Goal: Task Accomplishment & Management: Use online tool/utility

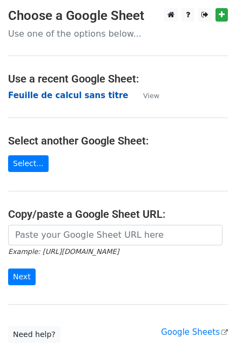
click at [44, 98] on strong "Feuille de calcul sans titre" at bounding box center [68, 96] width 120 height 10
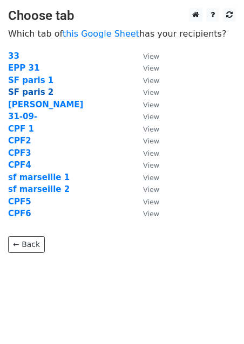
click at [24, 94] on strong "SF paris 2" at bounding box center [30, 92] width 45 height 10
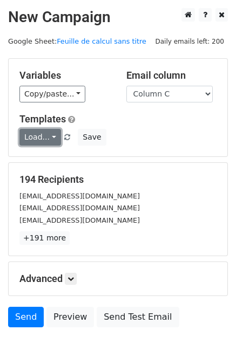
drag, startPoint x: 28, startPoint y: 119, endPoint x: 31, endPoint y: 131, distance: 12.8
click at [31, 131] on link "Load..." at bounding box center [40, 137] width 42 height 17
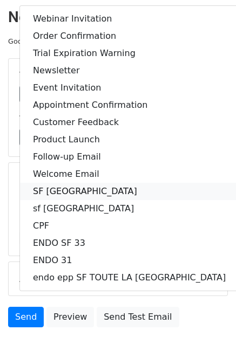
click at [50, 190] on link "SF PARIS" at bounding box center [129, 191] width 218 height 17
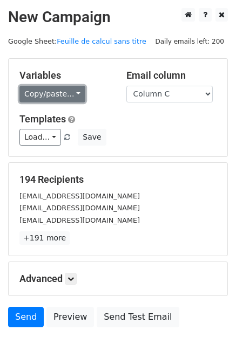
click at [36, 97] on link "Copy/paste..." at bounding box center [52, 94] width 66 height 17
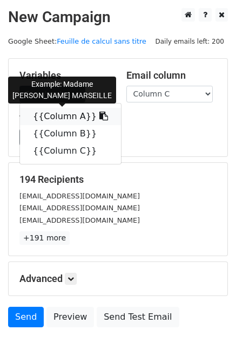
click at [50, 119] on link "{{Column A}}" at bounding box center [70, 116] width 101 height 17
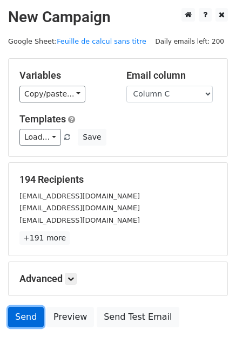
click at [23, 317] on link "Send" at bounding box center [26, 317] width 36 height 20
